Goal: Information Seeking & Learning: Learn about a topic

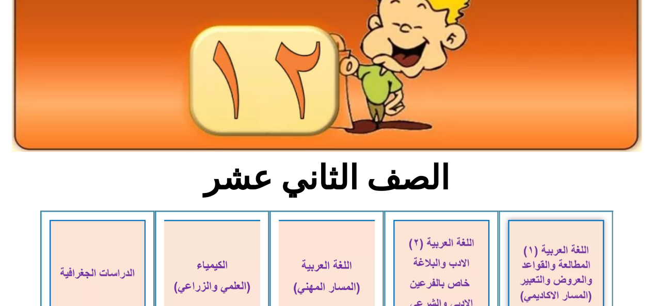
scroll to position [206, 0]
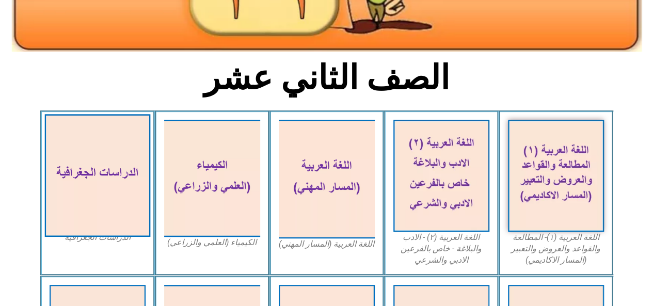
click at [62, 182] on img at bounding box center [97, 175] width 106 height 123
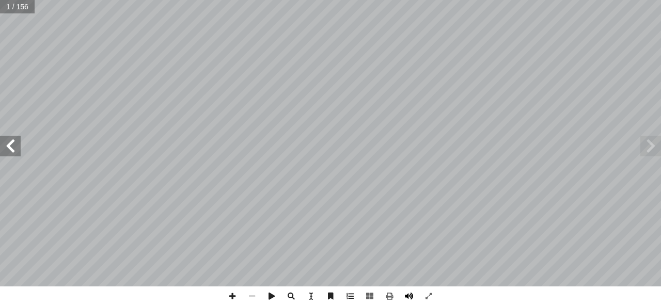
click at [408, 298] on span at bounding box center [409, 296] width 20 height 20
click at [9, 154] on span at bounding box center [10, 146] width 21 height 21
click at [12, 151] on span at bounding box center [10, 146] width 21 height 21
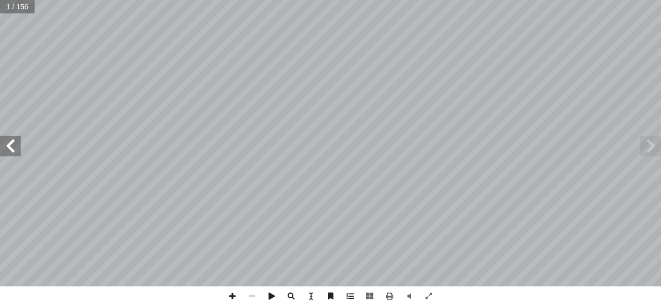
click at [12, 151] on span at bounding box center [10, 146] width 21 height 21
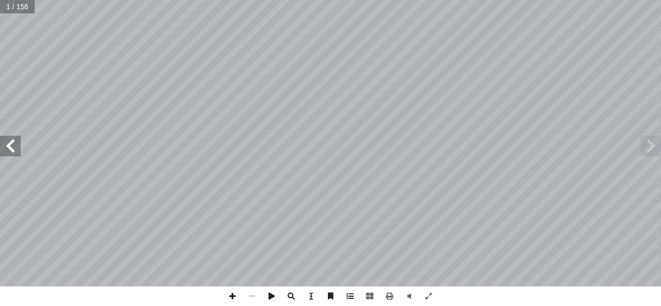
click at [12, 151] on span at bounding box center [10, 146] width 21 height 21
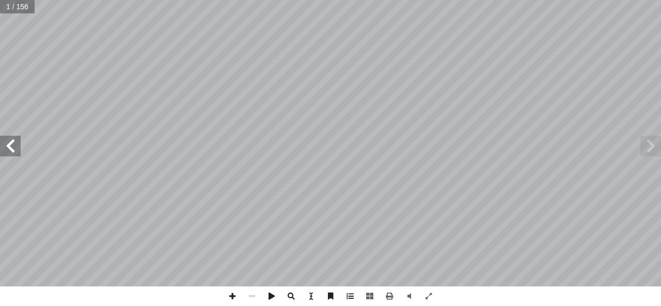
click at [12, 151] on span at bounding box center [10, 146] width 21 height 21
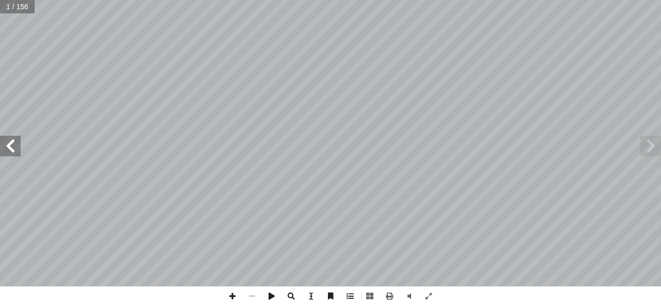
click at [12, 151] on span at bounding box center [10, 146] width 21 height 21
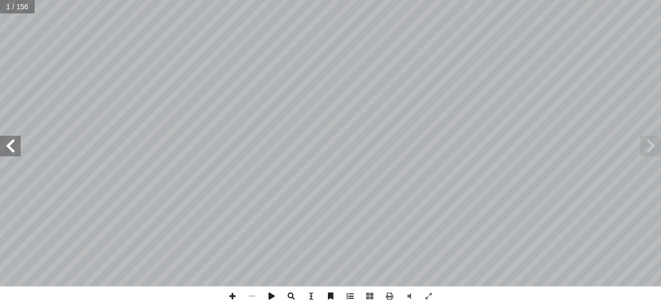
click at [12, 151] on span at bounding box center [10, 146] width 21 height 21
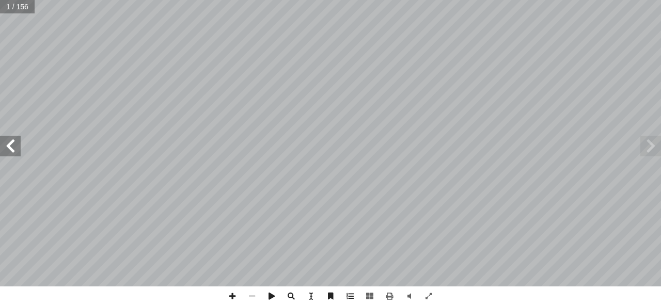
click at [12, 151] on span at bounding box center [10, 146] width 21 height 21
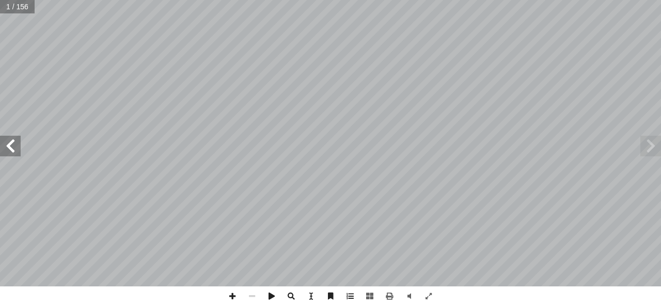
click at [12, 151] on span at bounding box center [10, 146] width 21 height 21
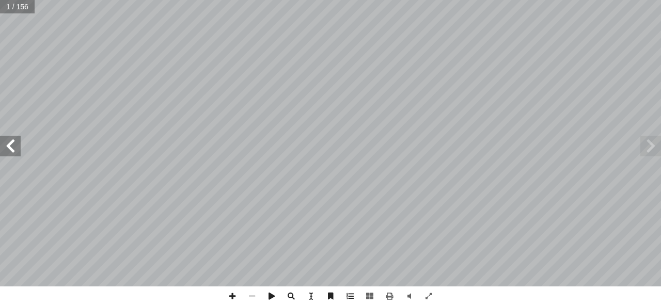
click at [12, 151] on span at bounding box center [10, 146] width 21 height 21
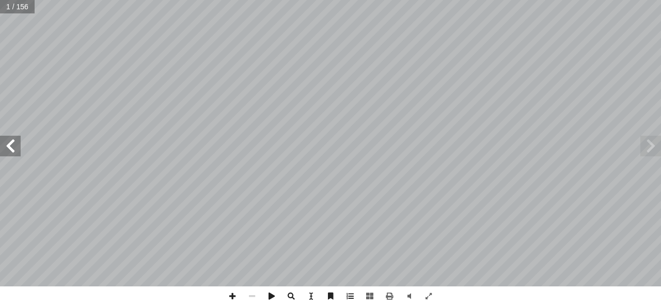
click at [12, 151] on span at bounding box center [10, 146] width 21 height 21
click at [411, 0] on html "الصفحة الرئيسية الصف الأول الصف الثاني الصف الثالث الصف الرابع الصف الخامس الصف…" at bounding box center [330, 47] width 661 height 94
click at [312, 296] on span at bounding box center [311, 296] width 20 height 20
click at [312, 295] on span at bounding box center [311, 296] width 20 height 20
click at [313, 296] on span at bounding box center [311, 296] width 20 height 20
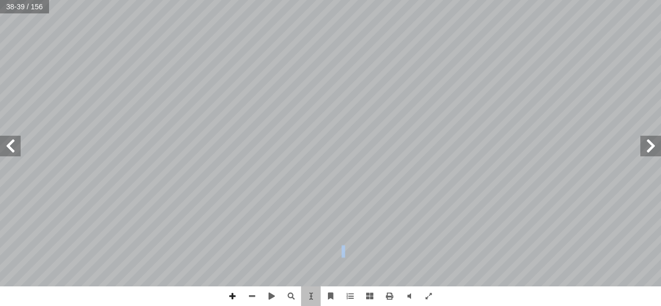
drag, startPoint x: 309, startPoint y: 256, endPoint x: 317, endPoint y: 253, distance: 8.2
click at [317, 253] on span "مطــ�ر تصعيديــة يتركــز هطولهــ� فــي ســ�ع�ت مــ� بعــد الظهيــرة، وتكــون مص…" at bounding box center [347, 251] width 333 height 11
click at [322, 266] on div "34 نــه يظهــر فــي المن�طــق الواقعــة علــى ج�نبــي خــط ال�ســتواء، بيــن دا…" at bounding box center [307, 50] width 399 height 516
drag, startPoint x: 316, startPoint y: 290, endPoint x: 311, endPoint y: 299, distance: 10.2
click at [311, 299] on span at bounding box center [311, 296] width 20 height 20
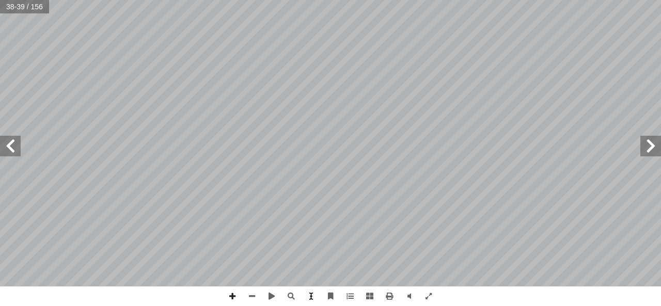
click at [313, 296] on span at bounding box center [311, 296] width 20 height 20
click at [333, 293] on span at bounding box center [331, 296] width 20 height 20
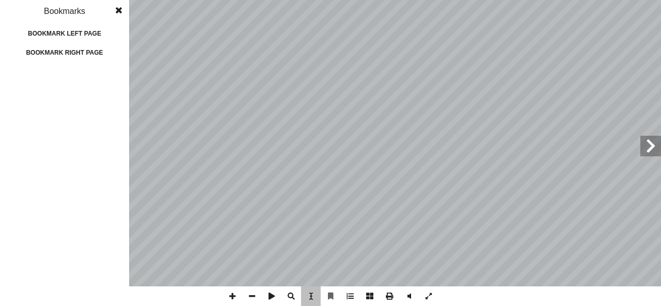
click at [277, 157] on div "35 تي: أ ج�بة الصحيحة فيم� ي� إ ضع دائرة حول رمز ال� أ ا ول: أ السؤال ال� ق�ليم…" at bounding box center [130, 143] width 399 height 516
click at [118, 7] on span at bounding box center [118, 10] width 19 height 21
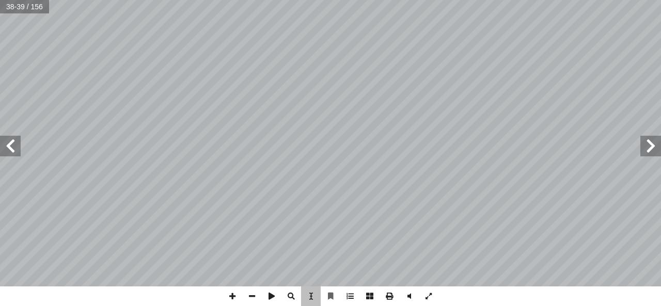
drag, startPoint x: 302, startPoint y: 147, endPoint x: 223, endPoint y: 112, distance: 86.2
click at [223, 112] on div "35 تي: أ ج�بة الصحيحة فيم� ي� إ ضع دائرة حول رمز ال� أ ا ول: أ السؤال ال� ق�ليم…" at bounding box center [156, 137] width 399 height 516
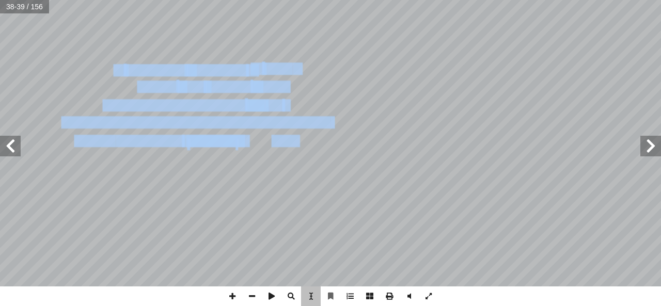
drag, startPoint x: 317, startPoint y: 156, endPoint x: 260, endPoint y: 137, distance: 59.9
click at [260, 137] on div "35 تي: أ ج�بة الصحيحة فيم� ي� إ ضع دائرة حول رمز ال� أ ا ول: أ السؤال ال� ق�ليم…" at bounding box center [156, 137] width 399 height 516
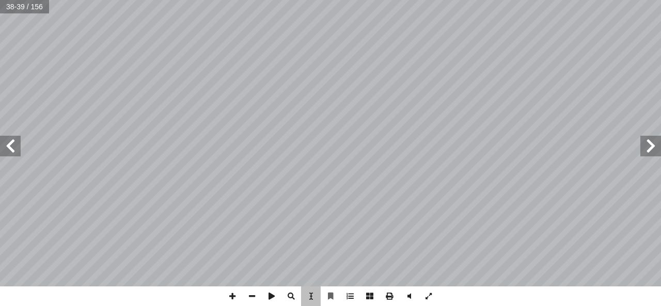
click at [371, 111] on div "34 نــه يظهــر فــي المن�طــق الواقعــة علــى ج�نبــي خــط ال�ســتواء، بيــن دا…" at bounding box center [555, 137] width 399 height 516
drag, startPoint x: 374, startPoint y: 123, endPoint x: 371, endPoint y: 110, distance: 13.8
click at [370, 110] on div "34 نــه يظهــر فــي المن�طــق الواقعــة علــى ج�نبــي خــط ال�ســتواء، بيــن دا…" at bounding box center [555, 137] width 399 height 516
click at [316, 297] on span at bounding box center [311, 296] width 20 height 20
click at [11, 153] on span at bounding box center [10, 146] width 21 height 21
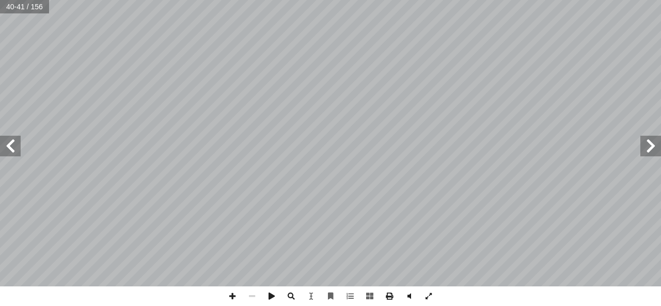
click at [14, 146] on span at bounding box center [10, 146] width 21 height 21
click at [12, 145] on span at bounding box center [10, 146] width 21 height 21
click at [8, 143] on span at bounding box center [10, 146] width 21 height 21
click at [11, 149] on span at bounding box center [10, 146] width 21 height 21
click at [4, 146] on span at bounding box center [10, 146] width 21 height 21
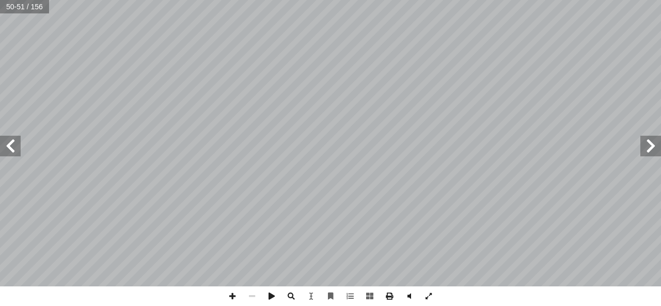
click at [652, 141] on span at bounding box center [650, 146] width 21 height 21
click at [226, 94] on html "الصفحة الرئيسية الصف الأول الصف الثاني الصف الثالث الصف الرابع الصف الخامس الصف…" at bounding box center [330, 47] width 661 height 94
